Goal: Navigation & Orientation: Find specific page/section

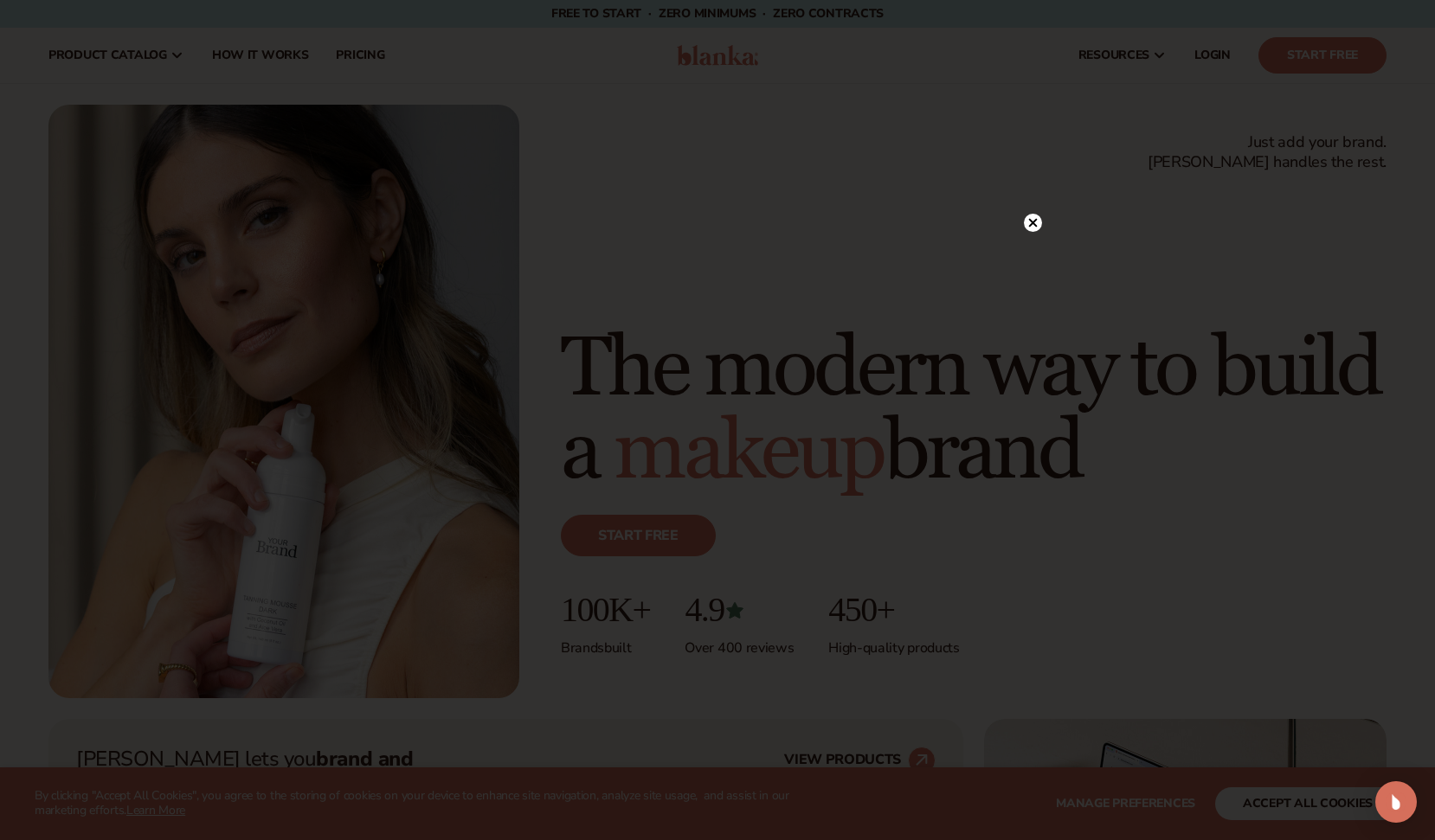
click at [1035, 225] on icon at bounding box center [1034, 223] width 9 height 9
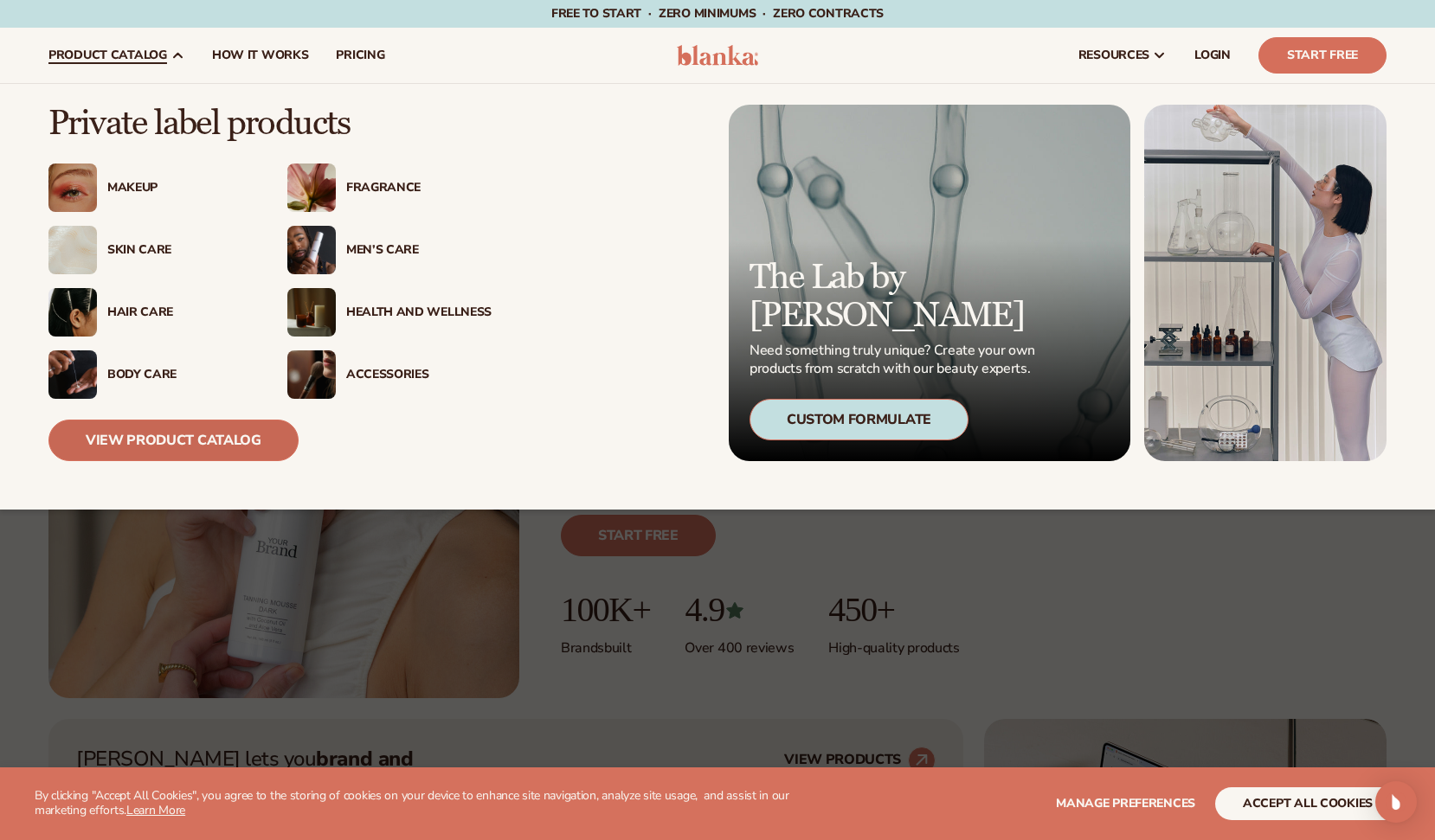
click at [186, 430] on link "View Product Catalog" at bounding box center [173, 440] width 250 height 42
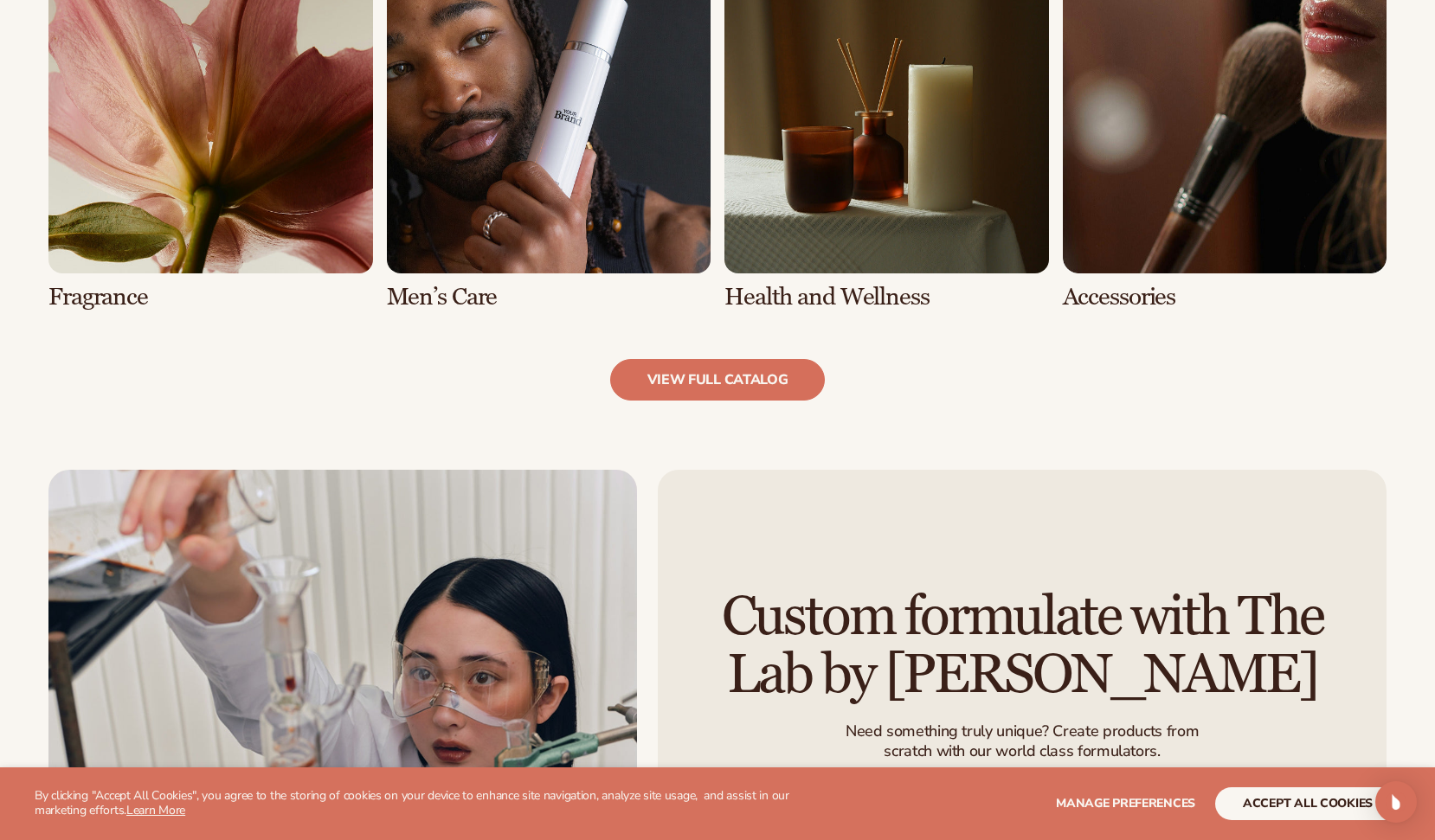
scroll to position [1745, 0]
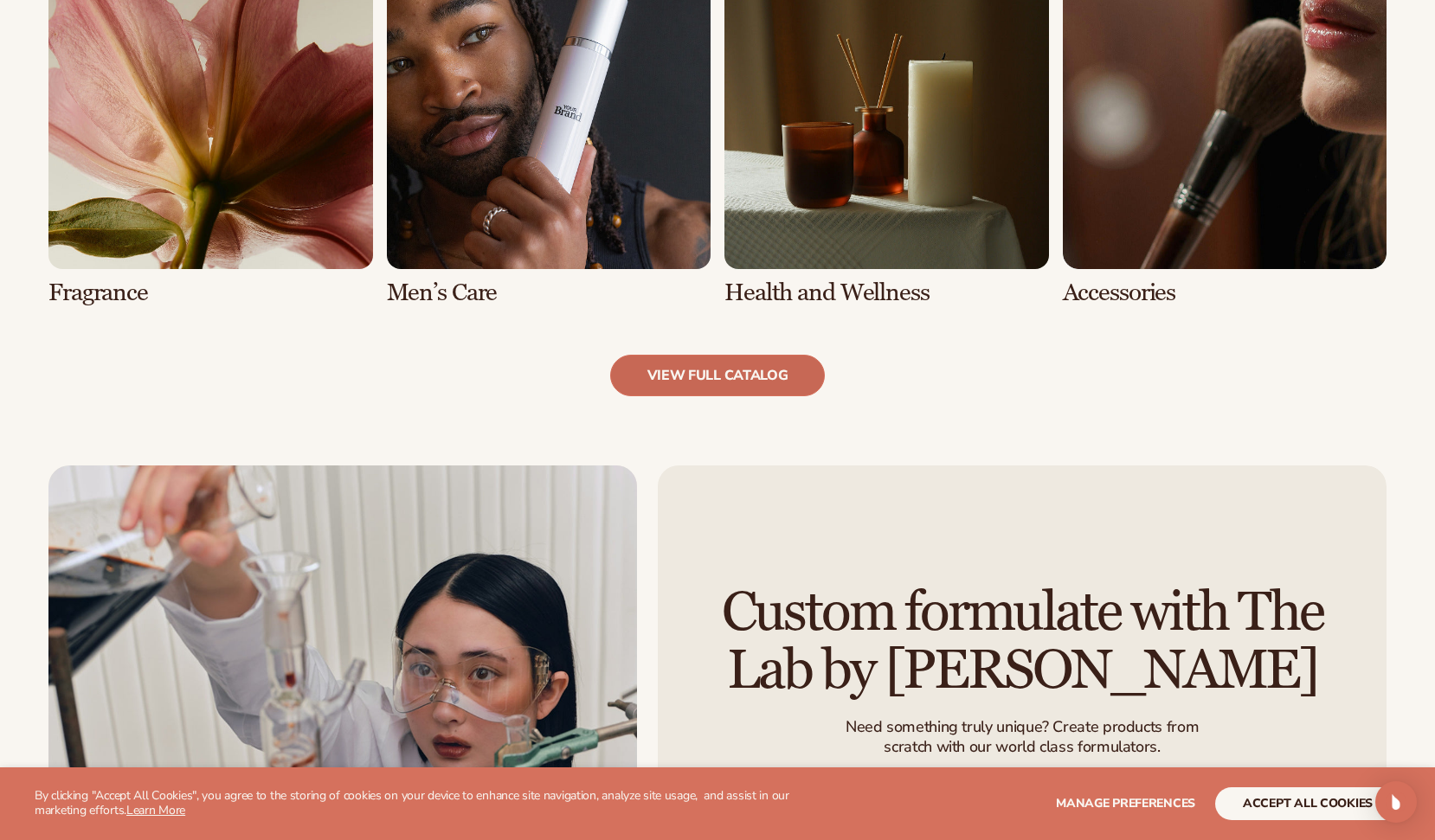
click at [701, 361] on link "view full catalog" at bounding box center [718, 376] width 216 height 42
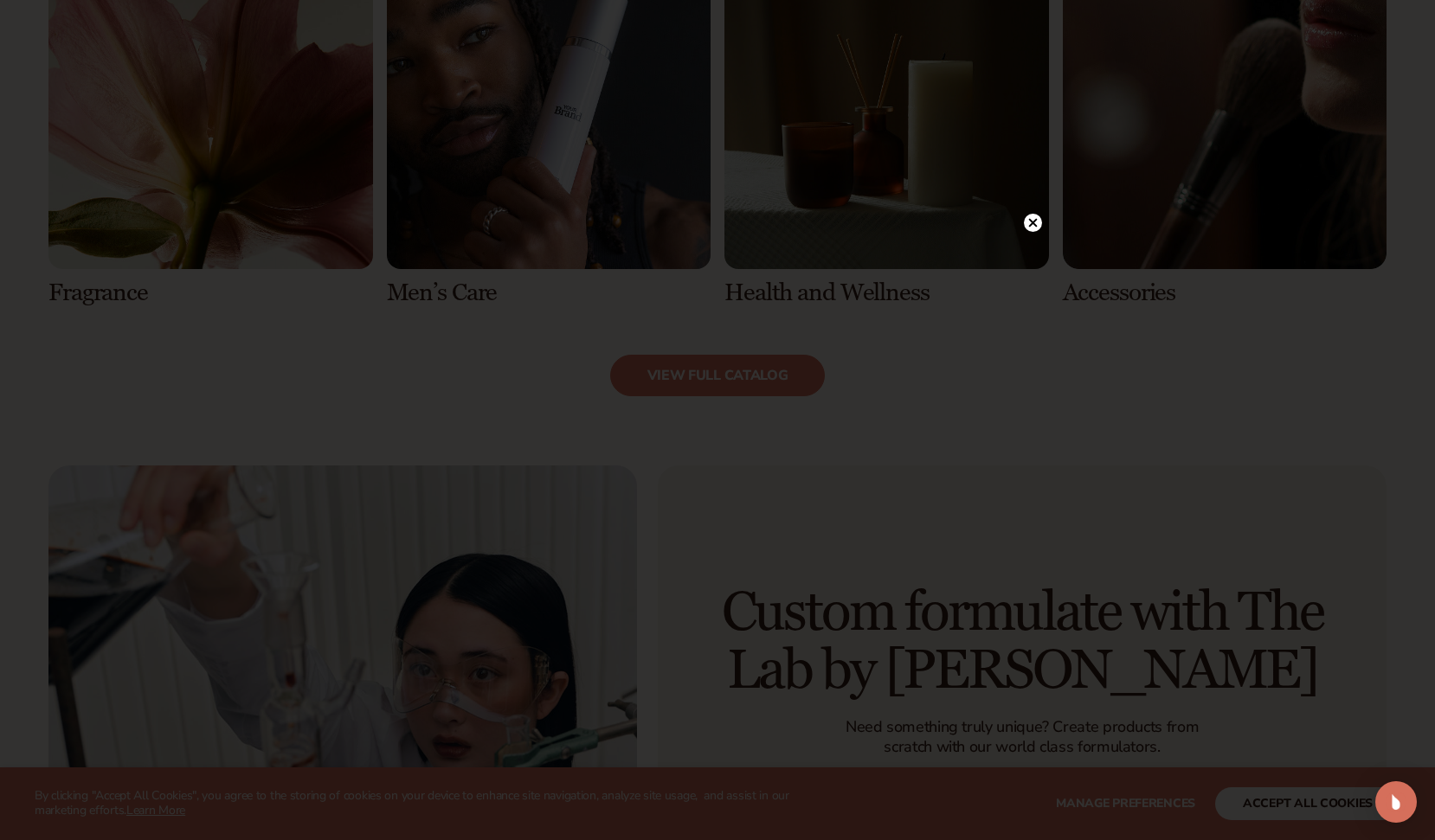
click at [1031, 220] on icon at bounding box center [1034, 223] width 9 height 9
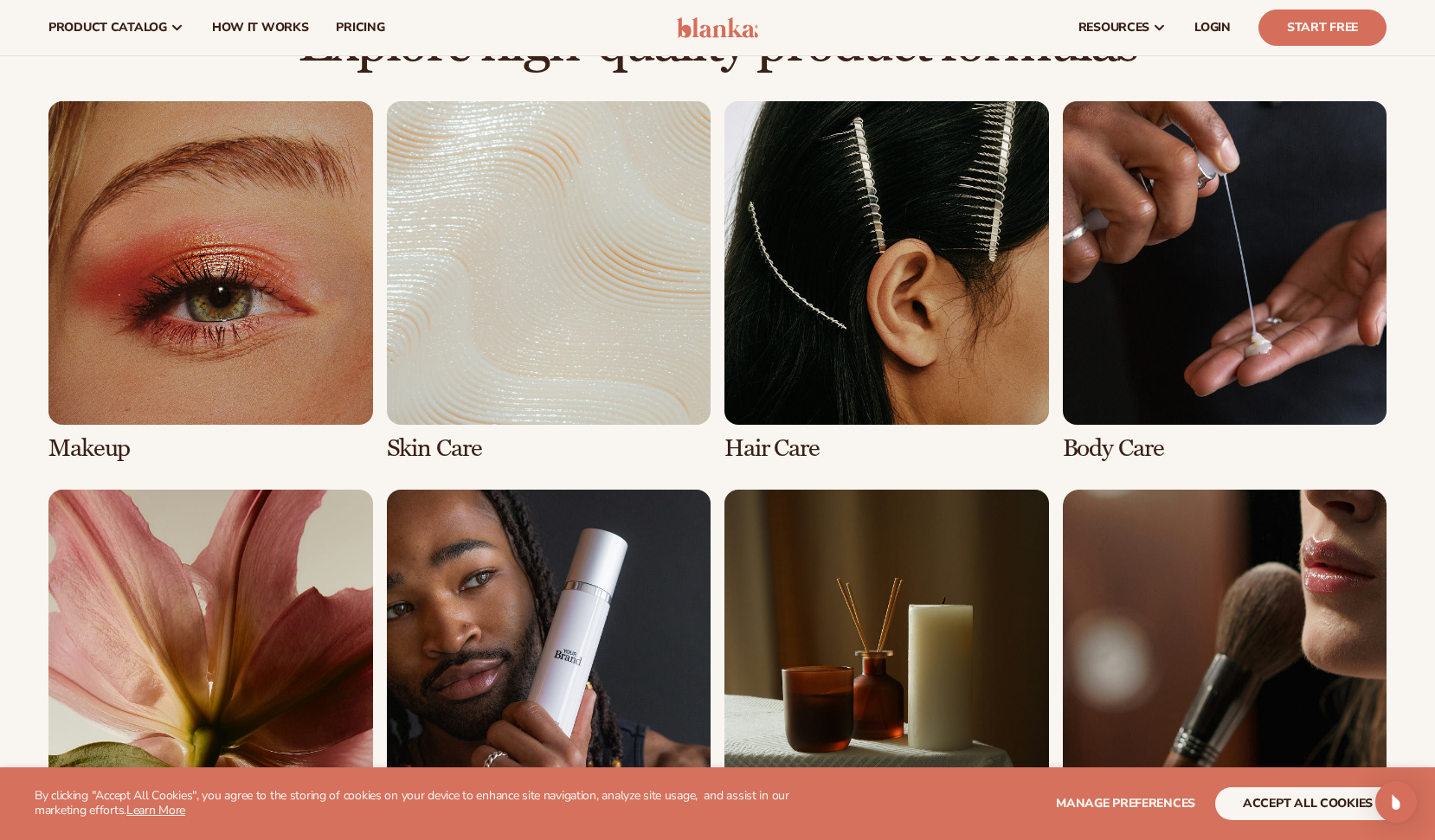
scroll to position [1200, 0]
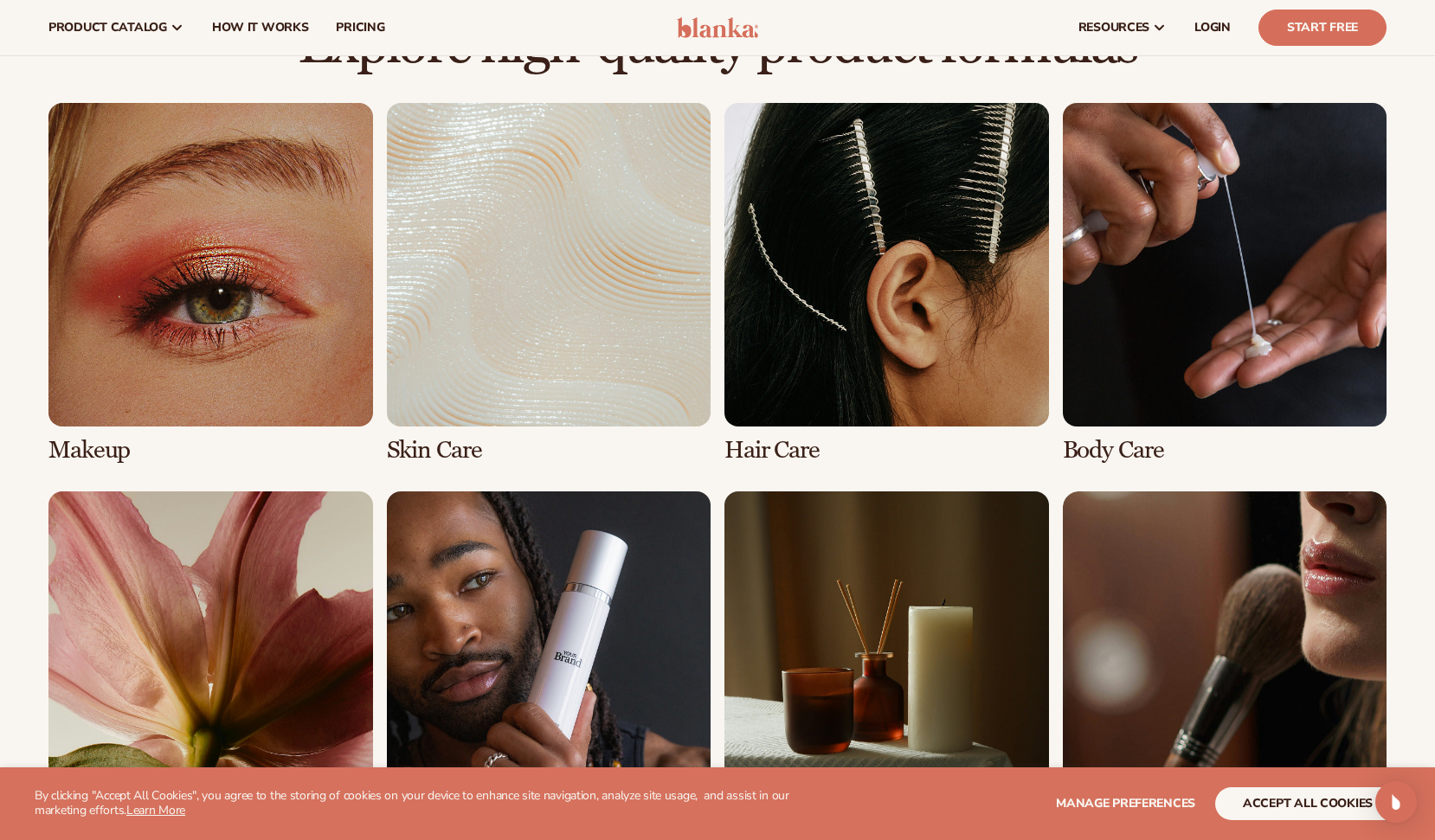
click at [229, 367] on link "1 / 8" at bounding box center [211, 283] width 325 height 360
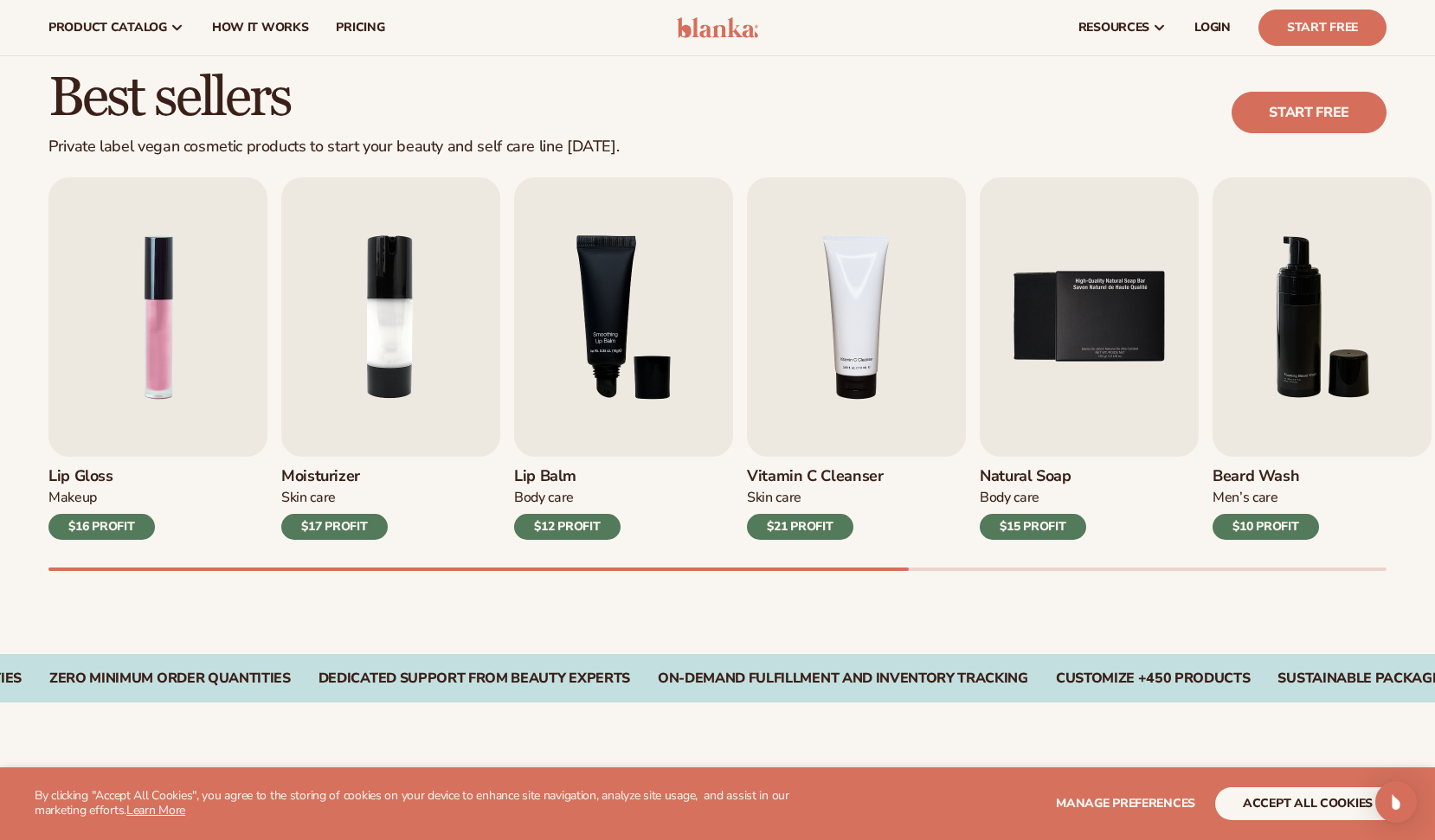
scroll to position [445, 0]
